Goal: Navigation & Orientation: Go to known website

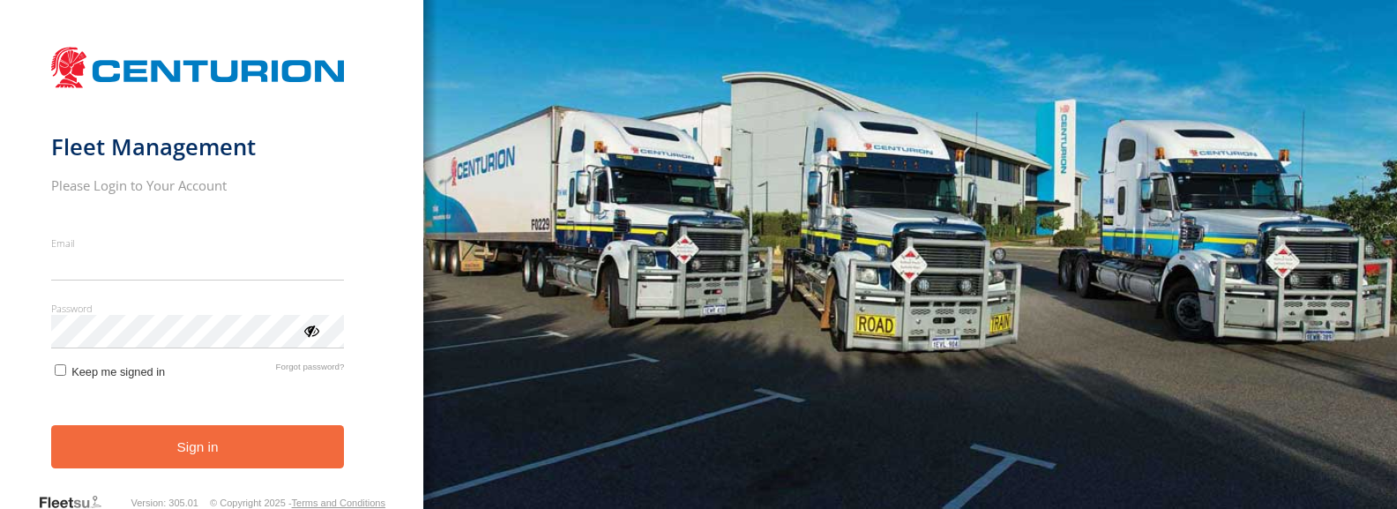
type input "**********"
click at [170, 451] on button "Sign in" at bounding box center [198, 446] width 294 height 43
